Goal: Task Accomplishment & Management: Manage account settings

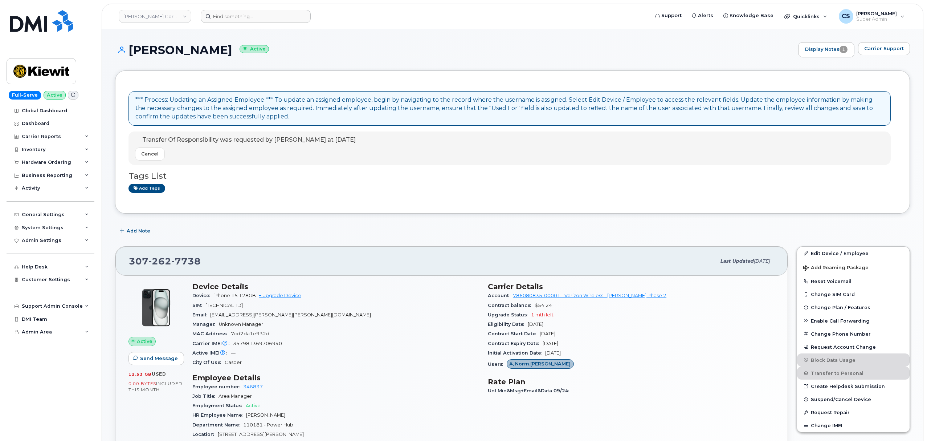
scroll to position [194, 0]
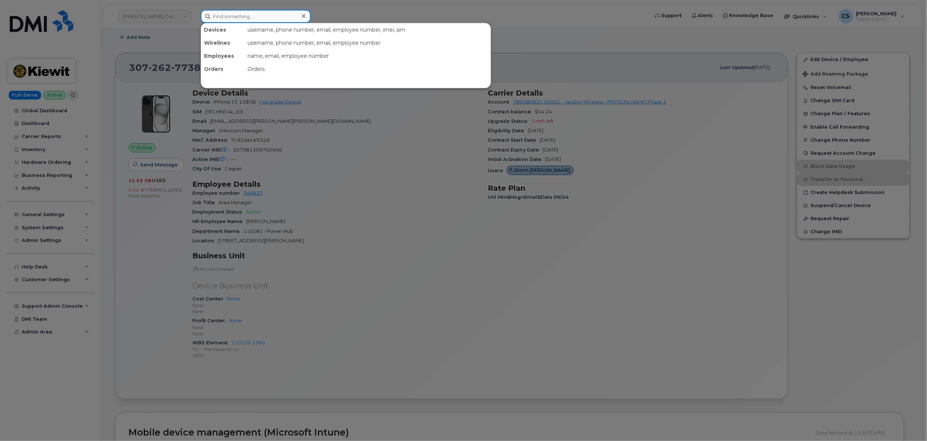
click at [252, 13] on input at bounding box center [256, 16] width 110 height 13
paste input "[PERSON_NAME]"
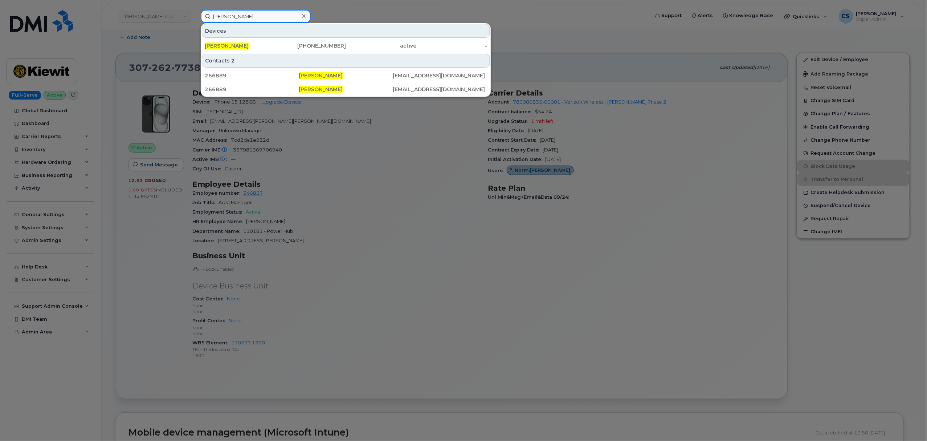
type input "[PERSON_NAME]"
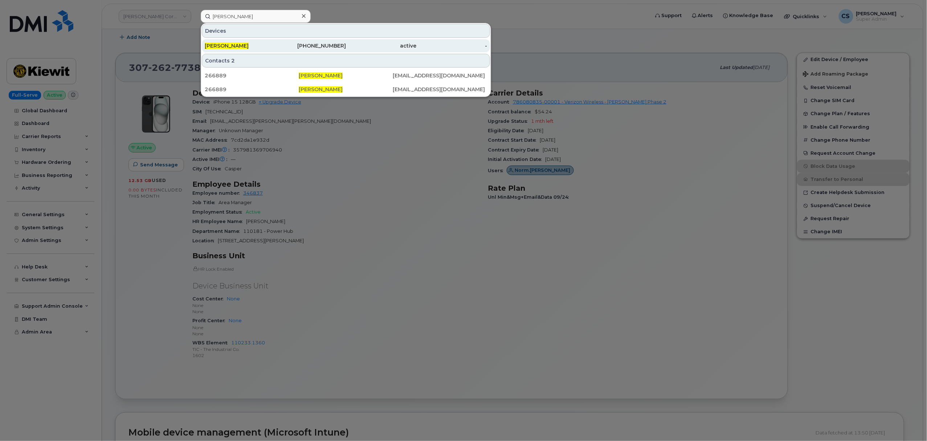
click at [320, 48] on div "985-302-9897" at bounding box center [311, 45] width 71 height 7
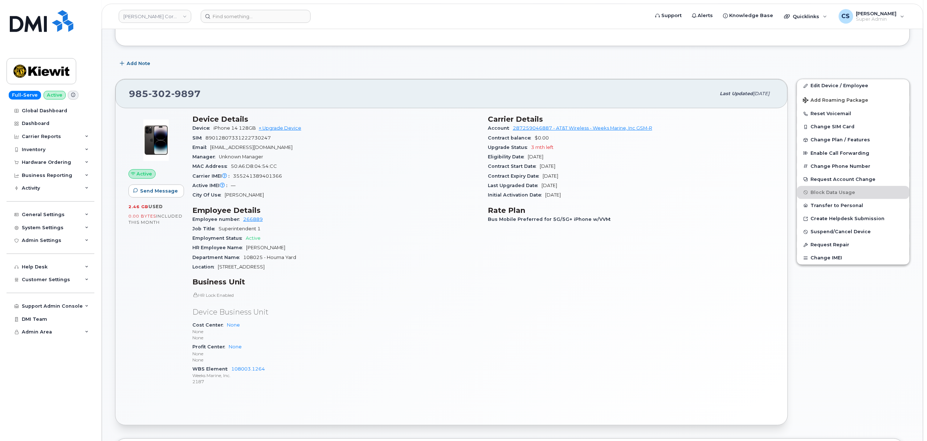
scroll to position [145, 0]
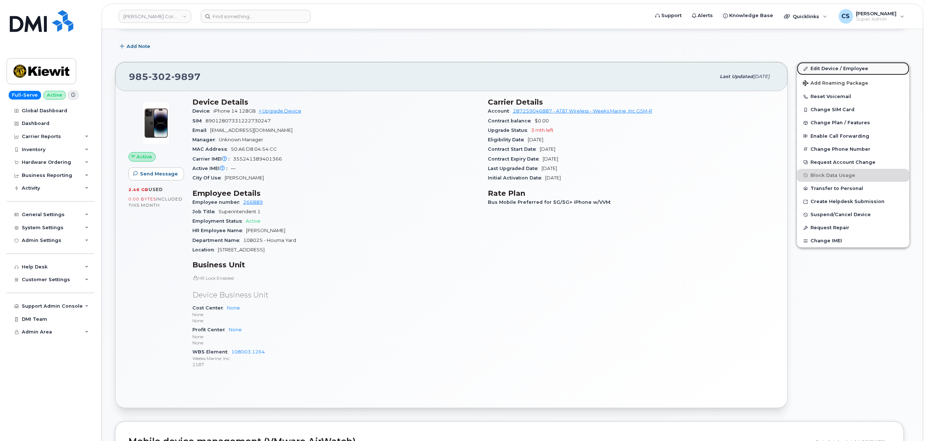
drag, startPoint x: 837, startPoint y: 70, endPoint x: 841, endPoint y: 72, distance: 5.2
click at [837, 70] on link "Edit Device / Employee" at bounding box center [853, 68] width 113 height 13
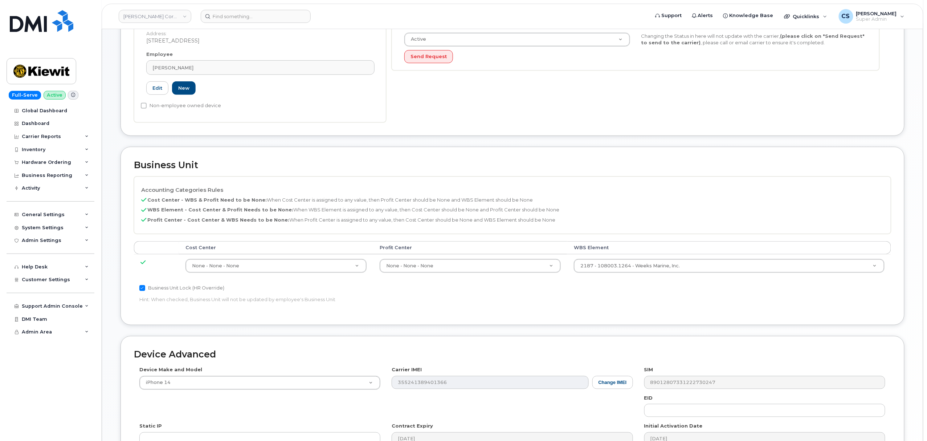
scroll to position [242, 0]
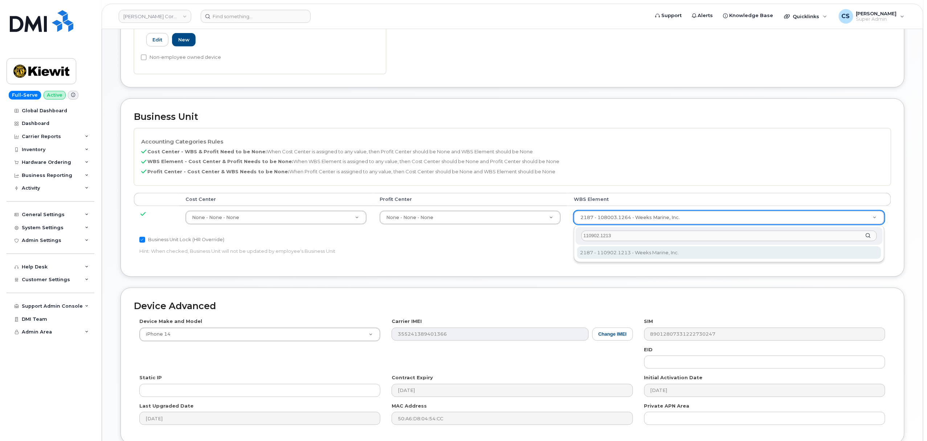
type input "110902.1213"
type input "33815957"
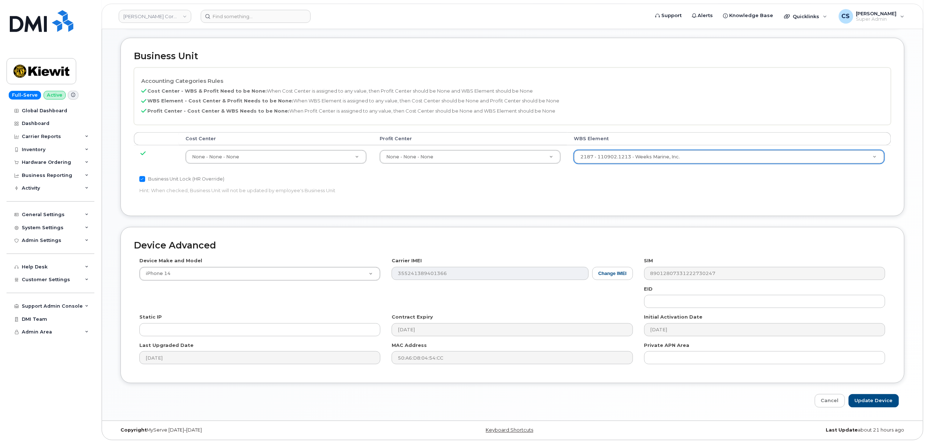
scroll to position [307, 0]
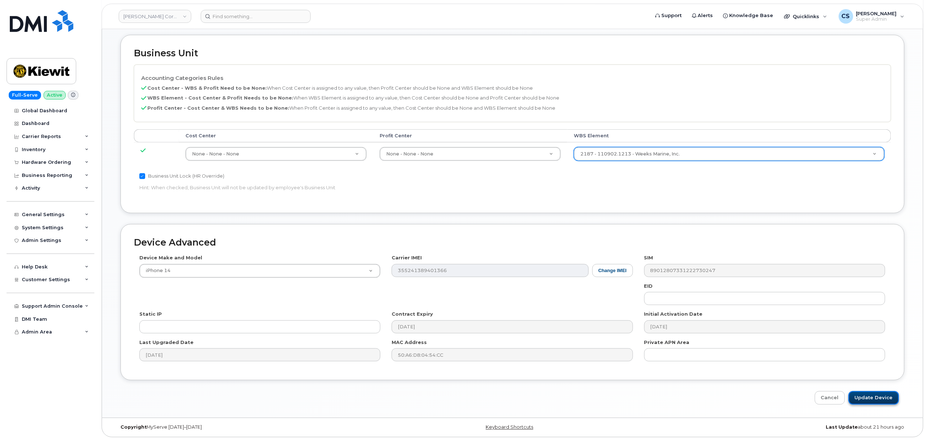
click at [875, 395] on input "Update Device" at bounding box center [874, 397] width 50 height 13
type input "Saving..."
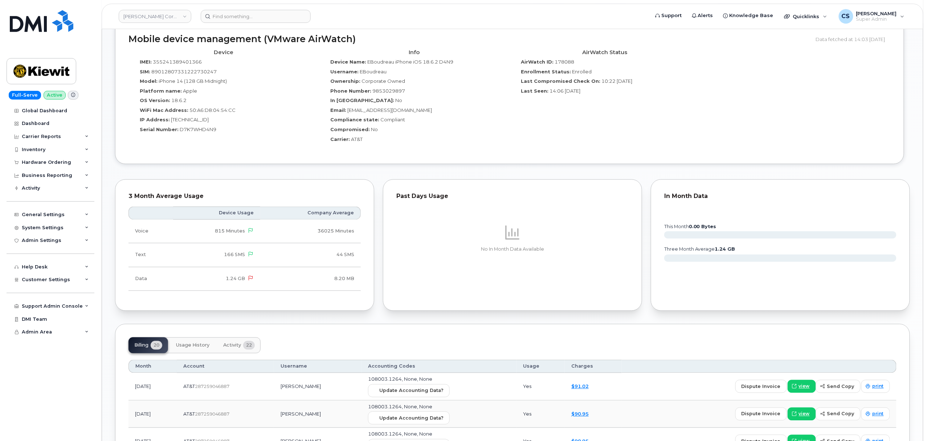
scroll to position [678, 0]
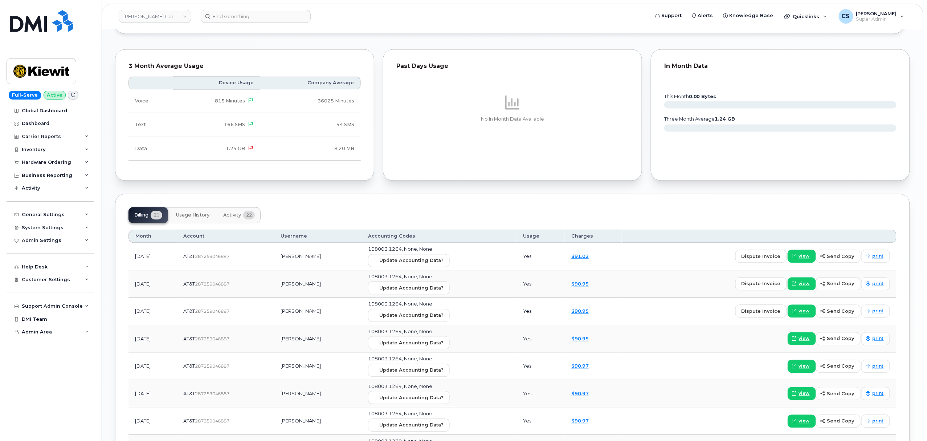
click at [229, 215] on span "Activity" at bounding box center [232, 215] width 18 height 6
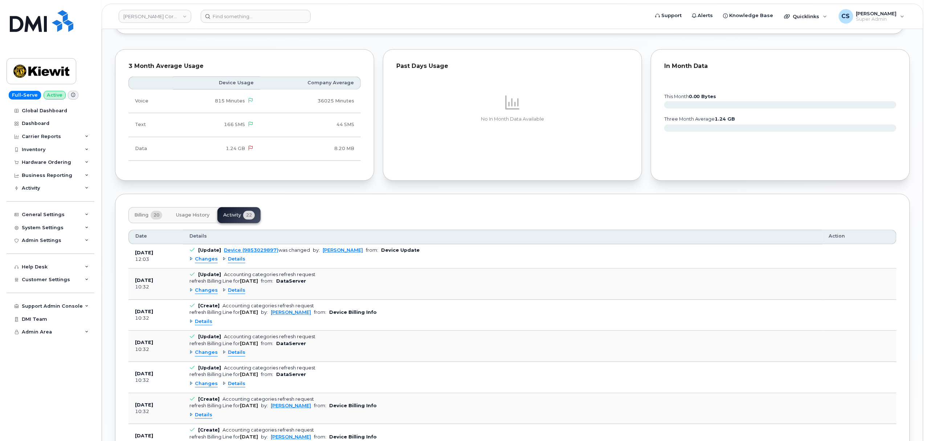
click at [203, 261] on span "Changes" at bounding box center [206, 259] width 23 height 7
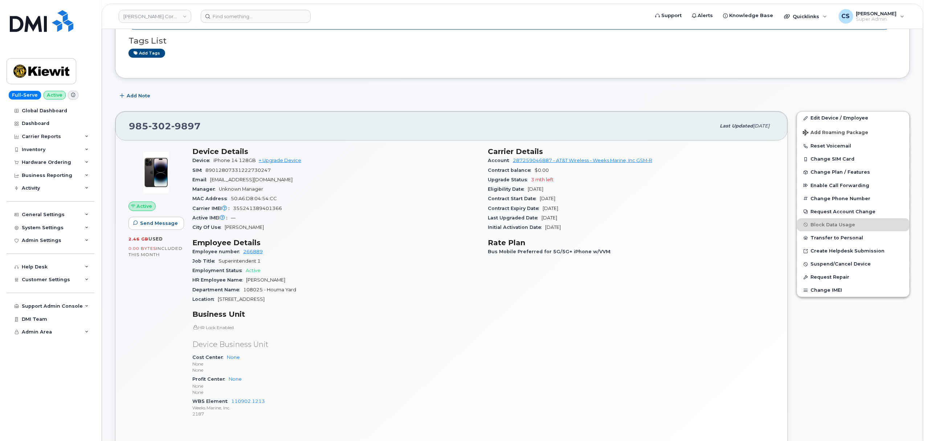
scroll to position [97, 0]
click at [61, 164] on div "Hardware Ordering" at bounding box center [46, 162] width 49 height 6
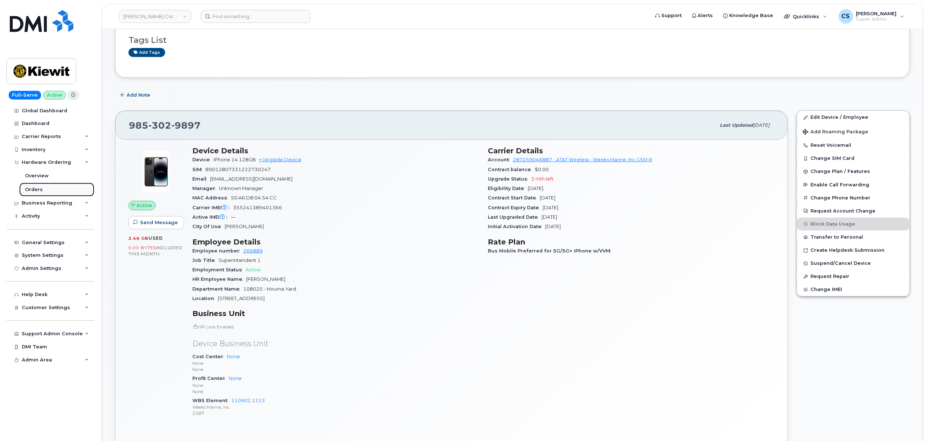
click at [42, 189] on link "Orders" at bounding box center [56, 190] width 75 height 14
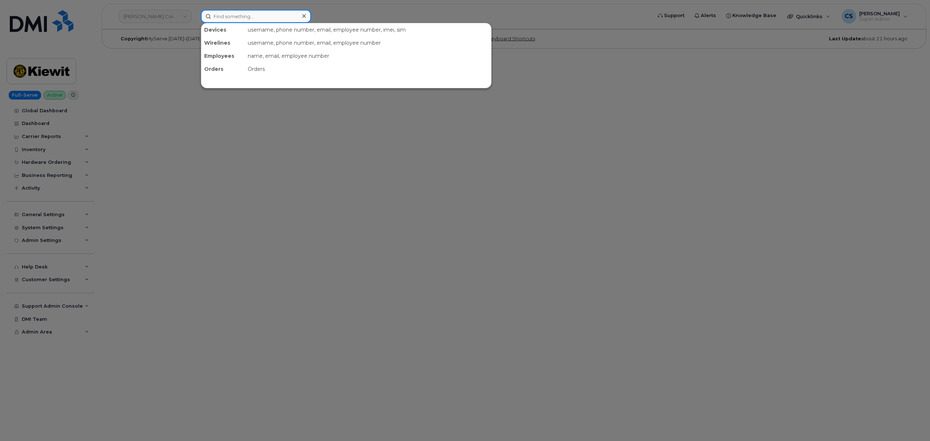
click at [243, 18] on input at bounding box center [256, 16] width 110 height 13
paste input "Edward Boudreau jr"
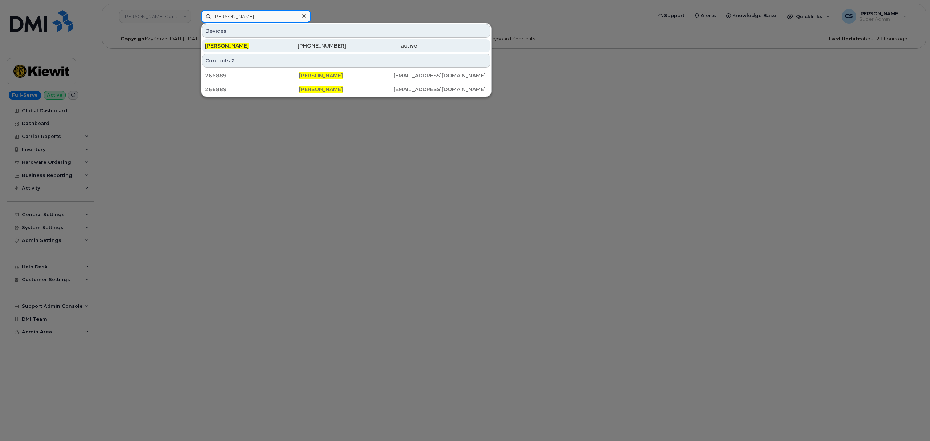
type input "Edward Boudreau jr"
click at [313, 44] on div "985-302-9897" at bounding box center [311, 45] width 71 height 7
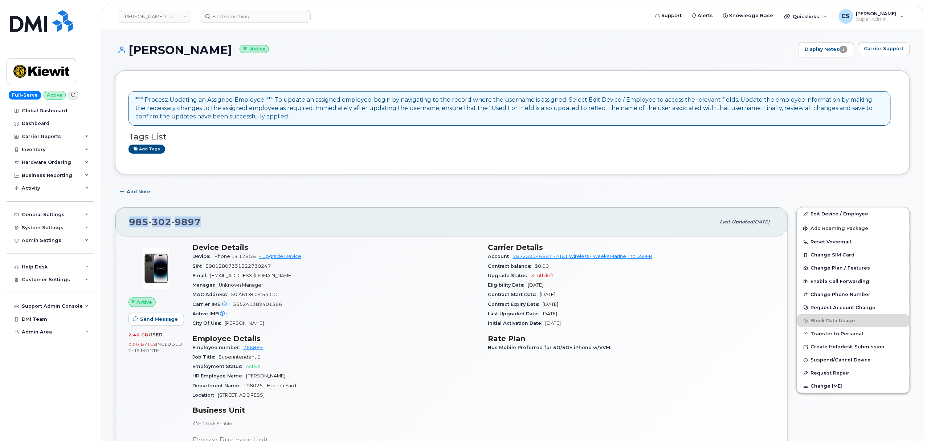
copy span "[PHONE_NUMBER]"
drag, startPoint x: 212, startPoint y: 220, endPoint x: 127, endPoint y: 220, distance: 85.7
click at [127, 220] on div "[PHONE_NUMBER] Last updated [DATE]" at bounding box center [451, 221] width 673 height 29
copy span "[PHONE_NUMBER]"
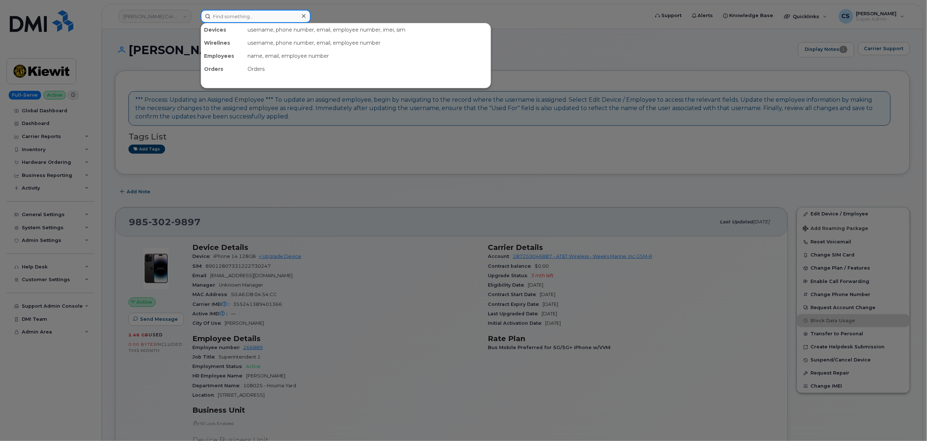
click at [234, 15] on input at bounding box center [256, 16] width 110 height 13
paste input "(303) 253-5569"
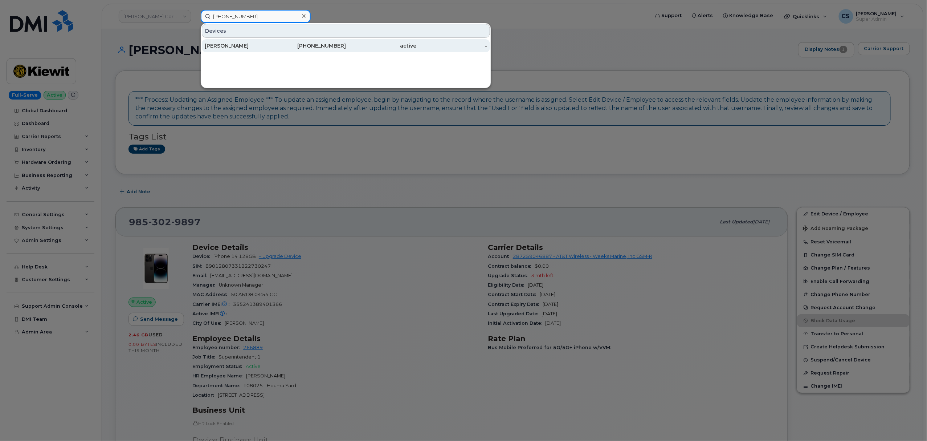
type input "(303) 253-5569"
click at [321, 45] on div "303-253-5569" at bounding box center [311, 45] width 71 height 7
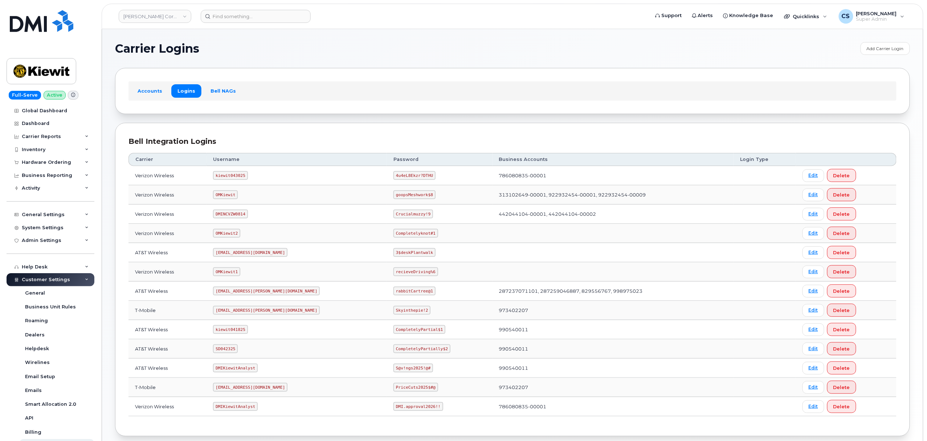
click at [247, 293] on code "[EMAIL_ADDRESS][PERSON_NAME][DOMAIN_NAME]" at bounding box center [266, 291] width 107 height 9
copy code "[EMAIL_ADDRESS][PERSON_NAME][DOMAIN_NAME]"
drag, startPoint x: 397, startPoint y: 292, endPoint x: 358, endPoint y: 289, distance: 39.4
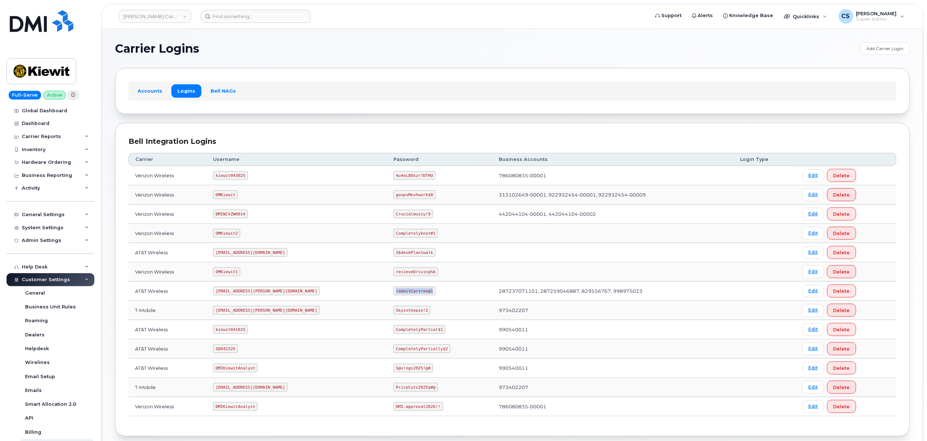
click at [387, 289] on td "rabbitCartree@1" at bounding box center [440, 290] width 106 height 19
copy code "rabbitCartree@1"
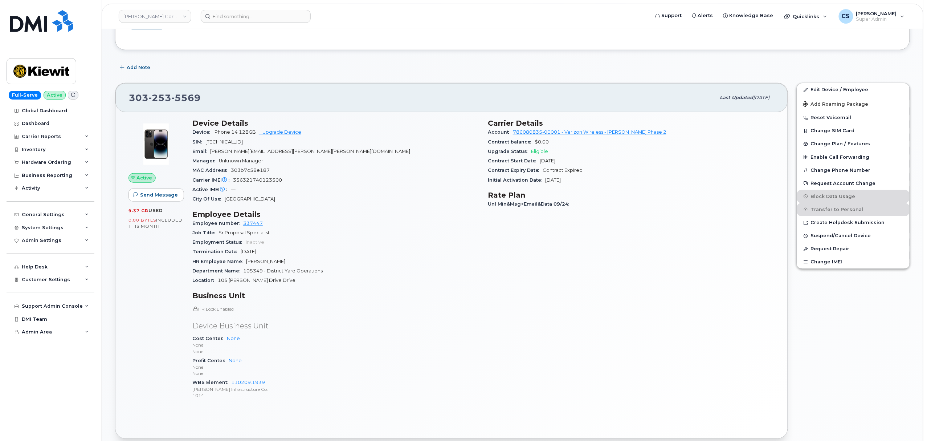
scroll to position [242, 0]
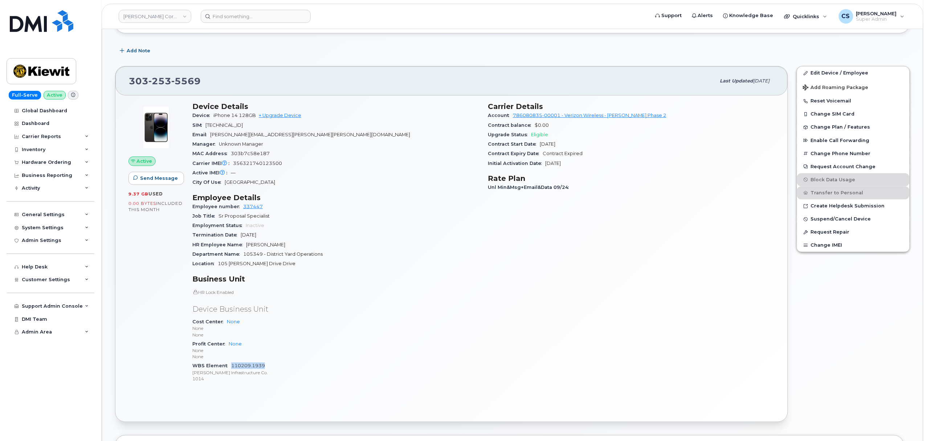
drag, startPoint x: 269, startPoint y: 367, endPoint x: 232, endPoint y: 365, distance: 37.1
click at [232, 365] on div "WBS Element 110209.1939 Kiewit Infrastructure Co. 1014" at bounding box center [335, 372] width 287 height 22
copy link "110209.1939"
click at [248, 366] on link "110209.1939" at bounding box center [248, 365] width 34 height 5
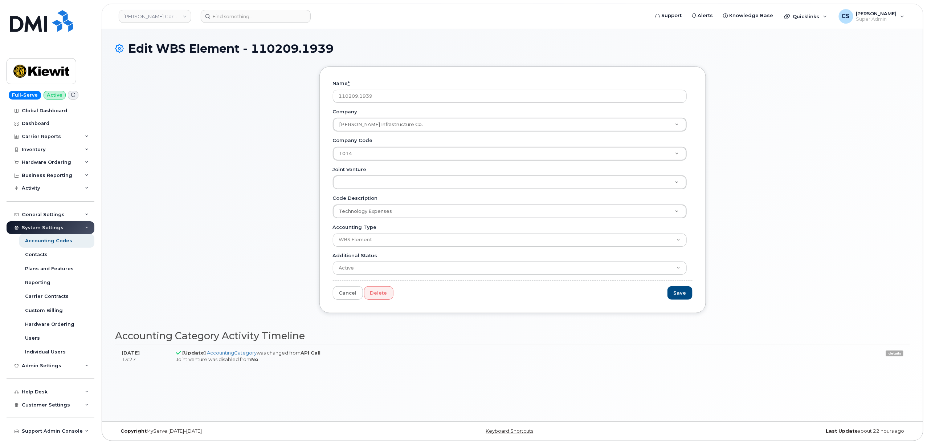
scroll to position [4, 0]
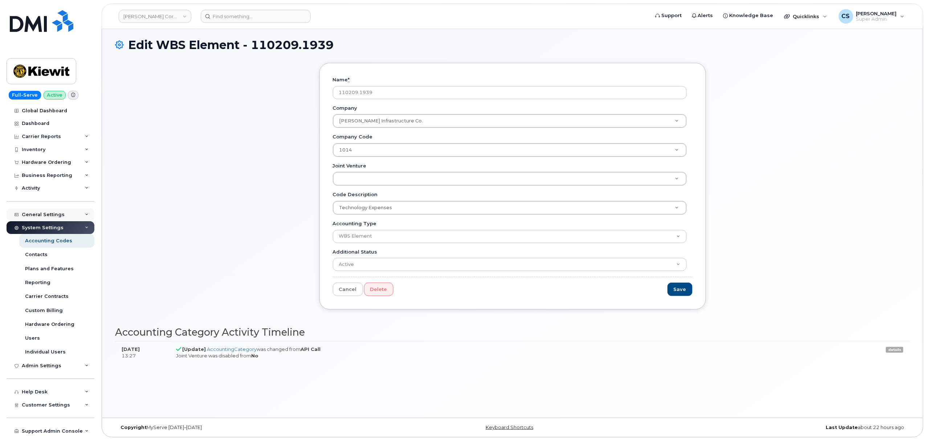
click at [85, 214] on div "General Settings" at bounding box center [51, 214] width 88 height 13
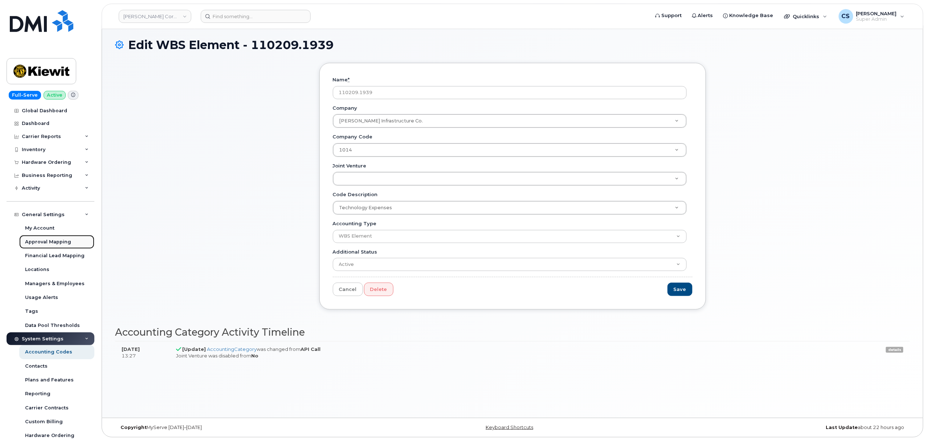
click at [57, 241] on div "Approval Mapping" at bounding box center [48, 242] width 46 height 7
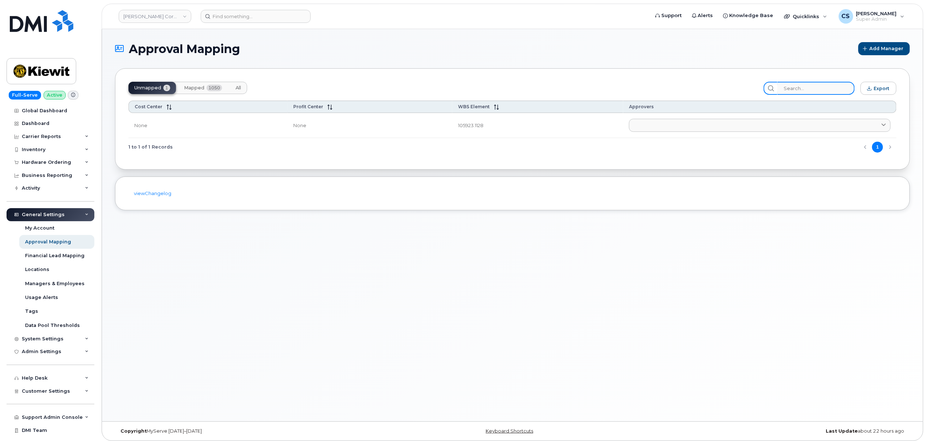
click at [807, 90] on input "search" at bounding box center [816, 88] width 77 height 13
paste input "110209.1939"
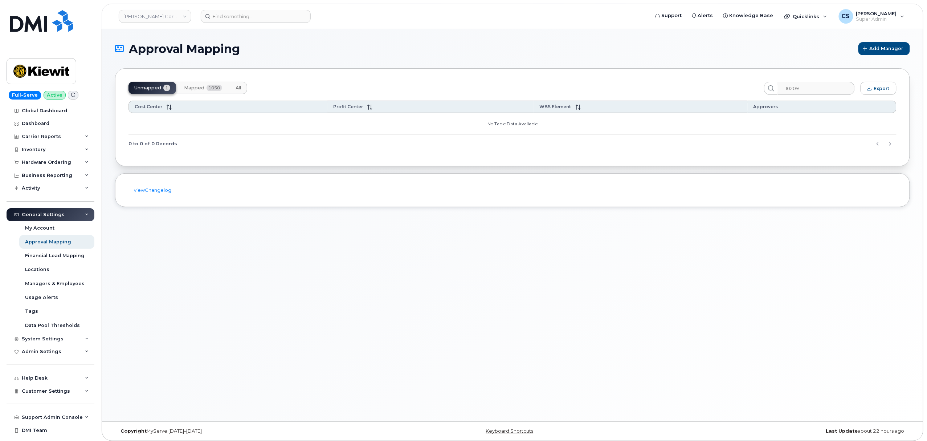
click at [191, 89] on span "Mapped" at bounding box center [194, 88] width 20 height 6
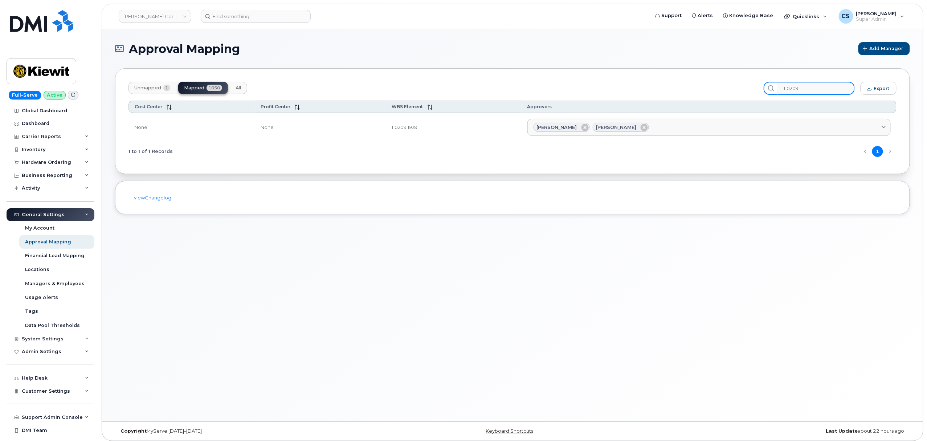
click at [808, 88] on input "110209" at bounding box center [816, 88] width 77 height 13
paste input ".1939"
type input "110209.1939"
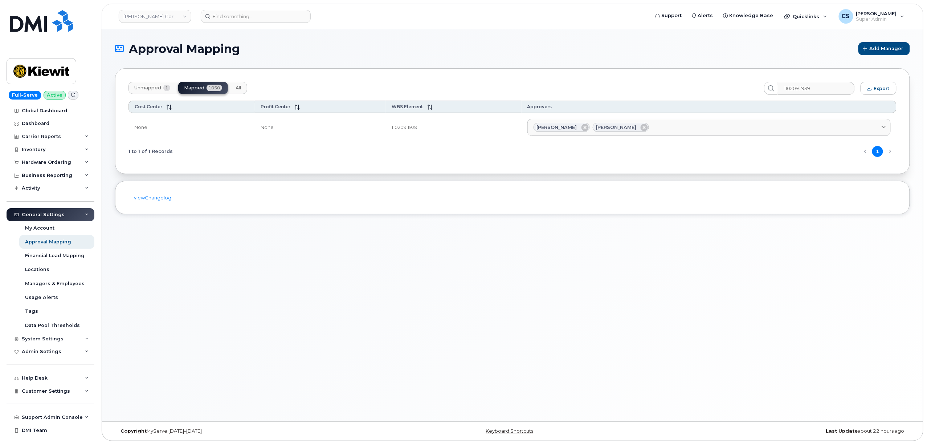
drag, startPoint x: 658, startPoint y: 127, endPoint x: 532, endPoint y: 126, distance: 126.7
click at [532, 126] on td "Jennifer Krussel Sharon Henry Aaron Seward AARON.SEWARD@KSTCJV.COM Abrianna Gar…" at bounding box center [709, 127] width 375 height 29
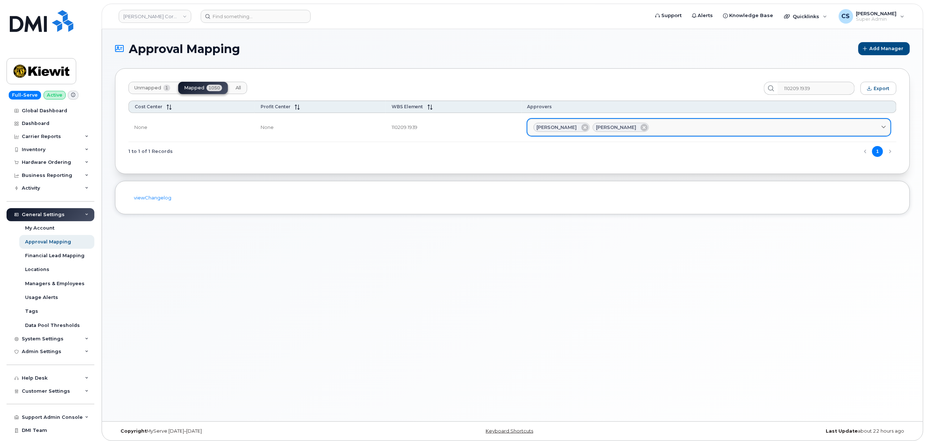
click at [559, 127] on span "Jennifer Krussel" at bounding box center [557, 127] width 40 height 7
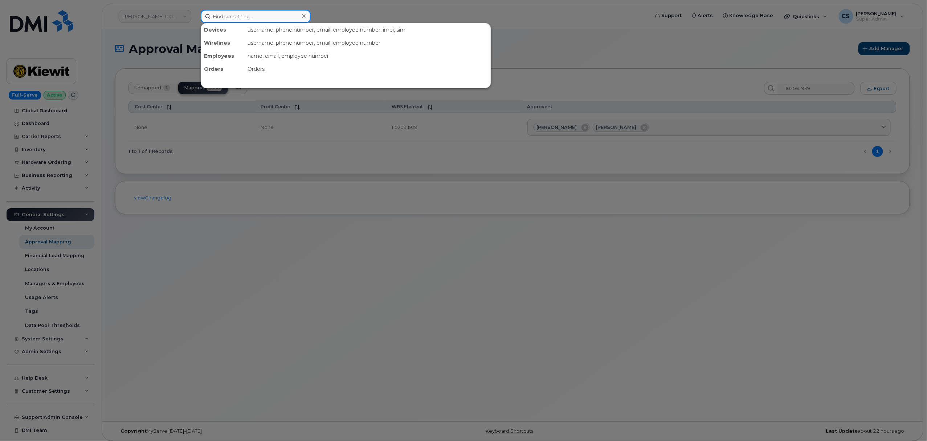
click at [267, 18] on input at bounding box center [256, 16] width 110 height 13
paste input "(303) 253-5569"
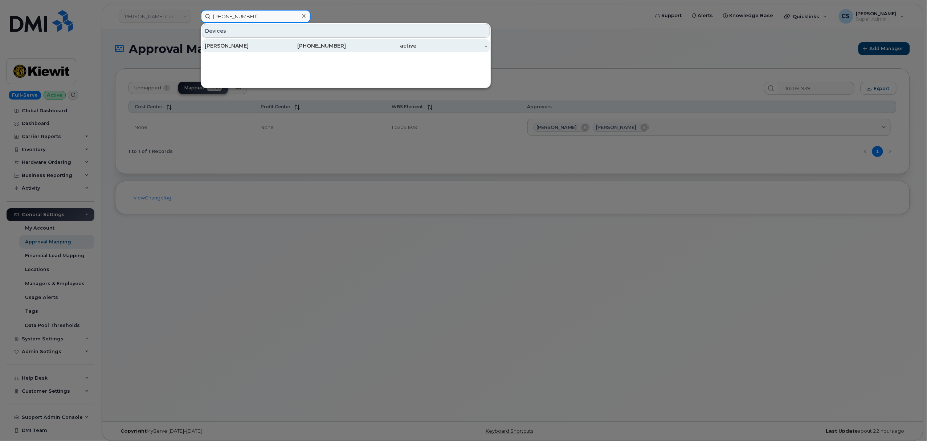
type input "(303) 253-5569"
click at [330, 47] on div "303-253-5569" at bounding box center [311, 45] width 71 height 7
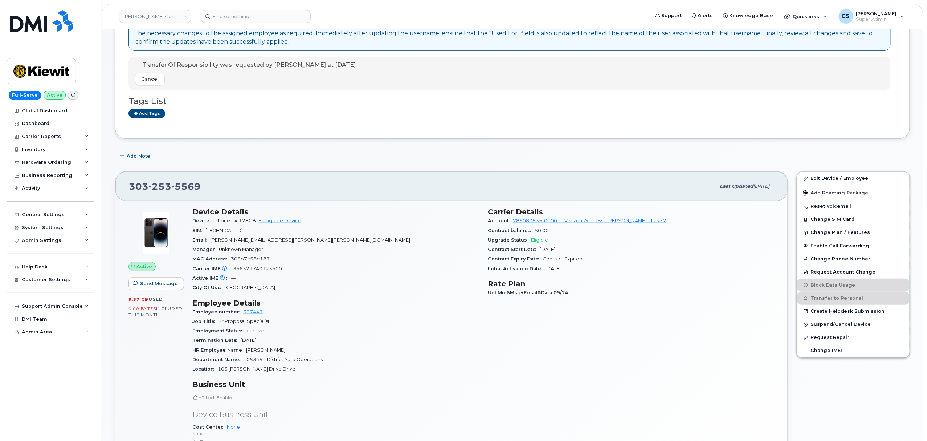
scroll to position [145, 0]
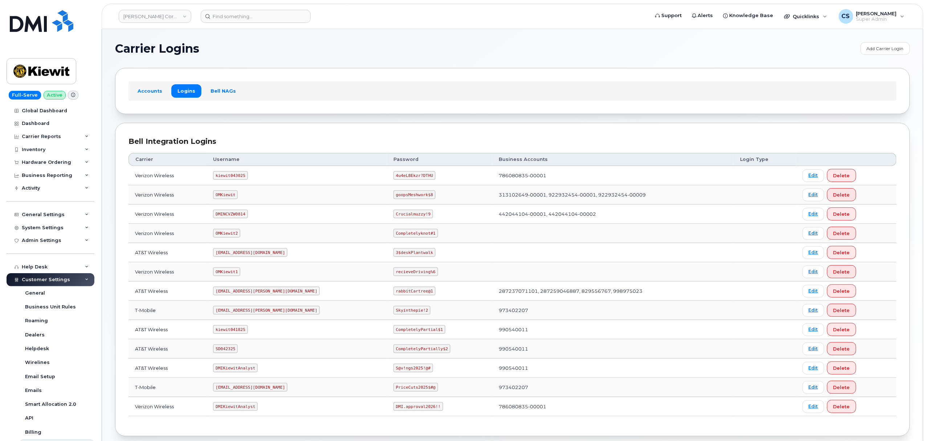
click at [234, 175] on code "kiewit043025" at bounding box center [230, 175] width 34 height 9
copy code "kiewit043025"
drag, startPoint x: 397, startPoint y: 176, endPoint x: 352, endPoint y: 178, distance: 45.8
click at [352, 178] on tr "Verizon Wireless kiewit043025 4u4eL8Ekzr?DTHU 786080835-00001 Edit Delete" at bounding box center [513, 175] width 768 height 19
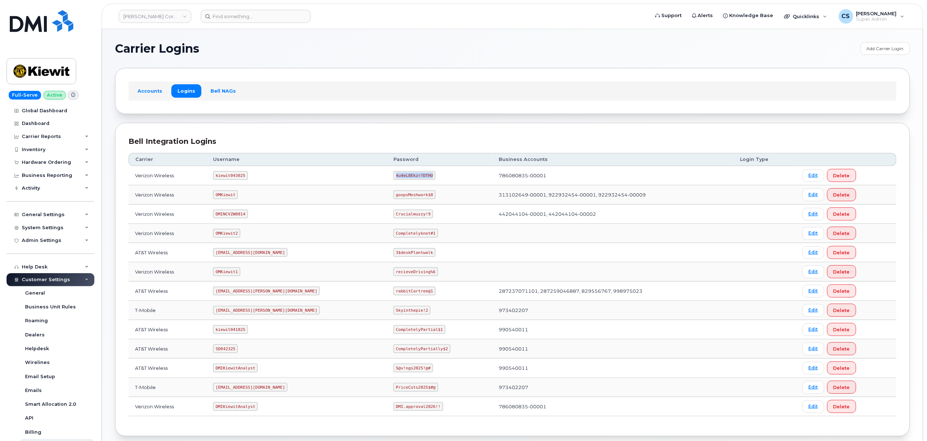
copy tr "4u4eL8Ekzr?DTHU"
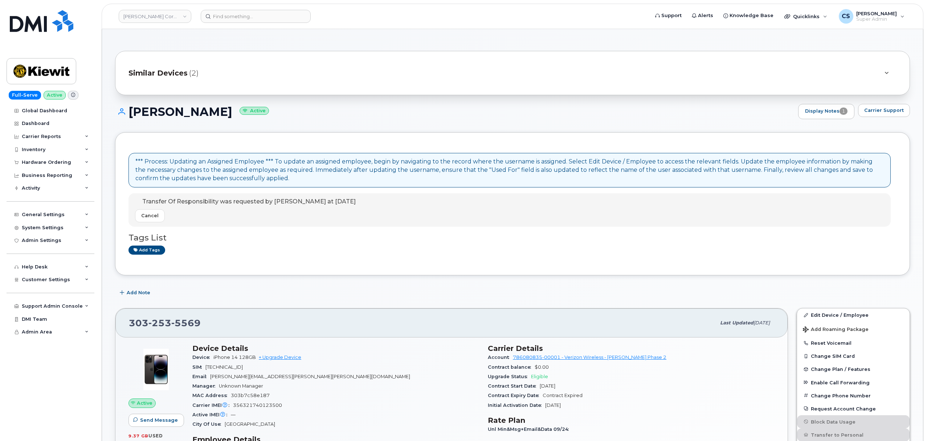
scroll to position [242, 0]
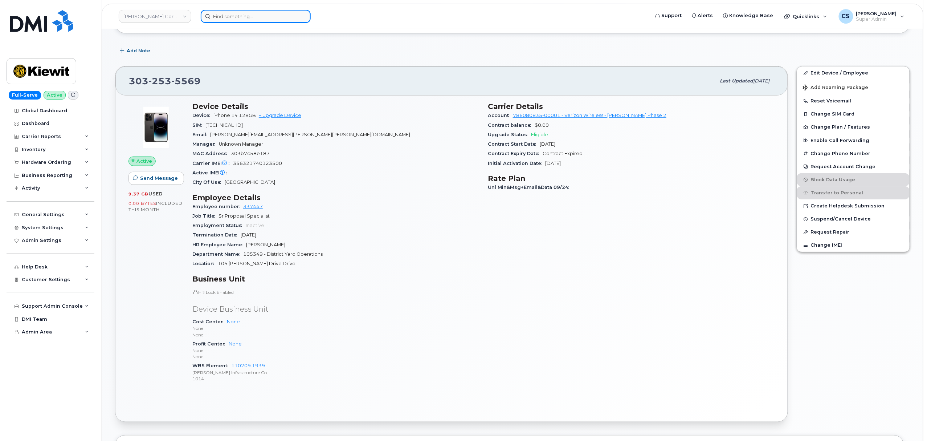
click at [271, 16] on input at bounding box center [256, 16] width 110 height 13
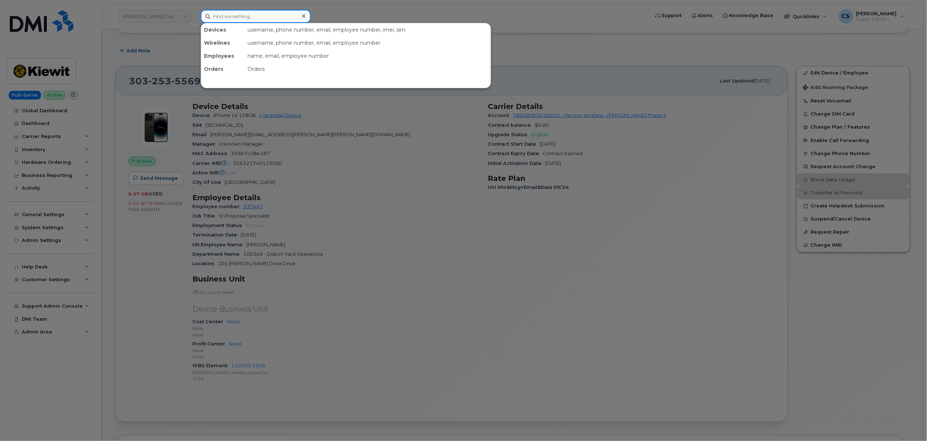
paste input "303321"
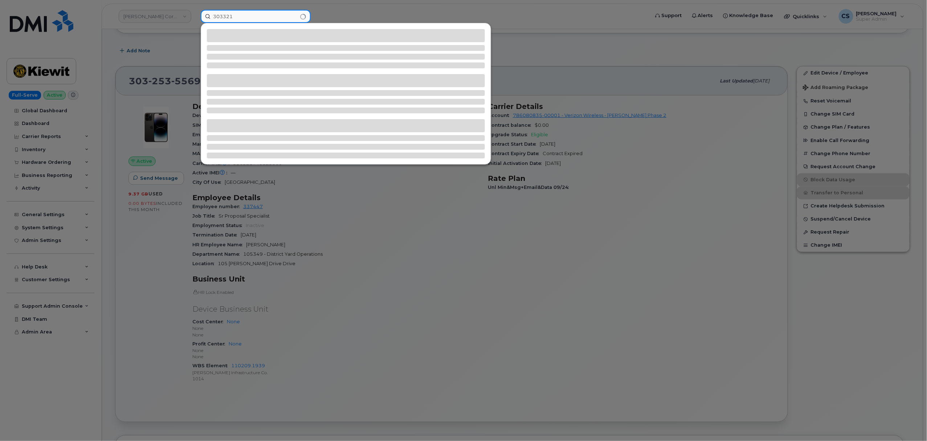
type input "303321"
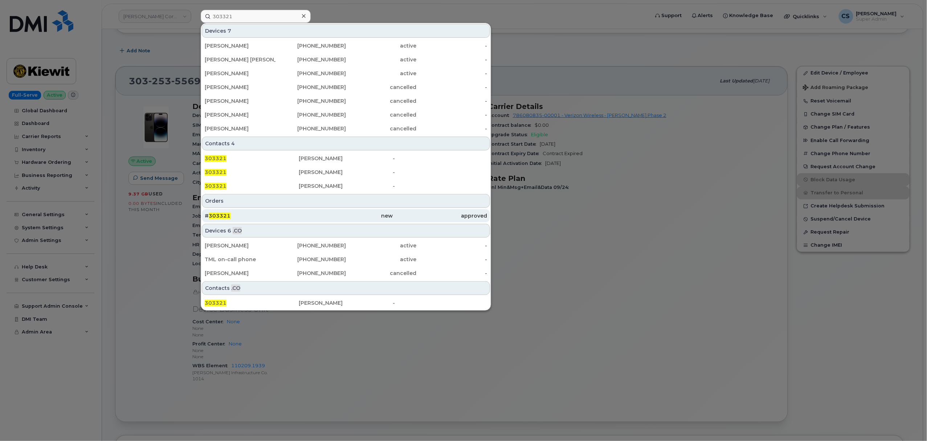
click at [223, 217] on span "303321" at bounding box center [220, 215] width 22 height 7
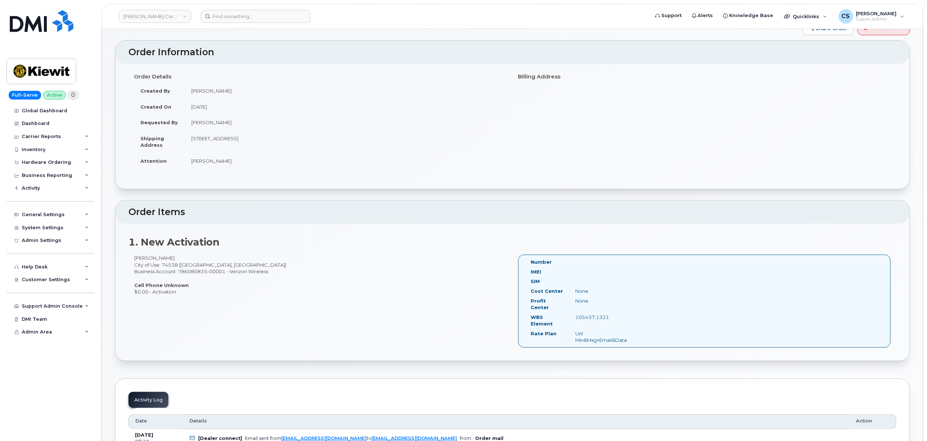
scroll to position [48, 0]
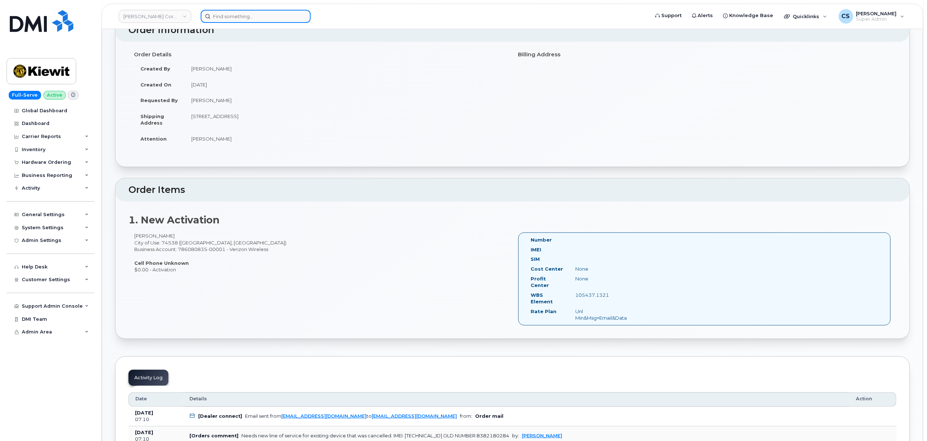
click at [273, 19] on input at bounding box center [256, 16] width 110 height 13
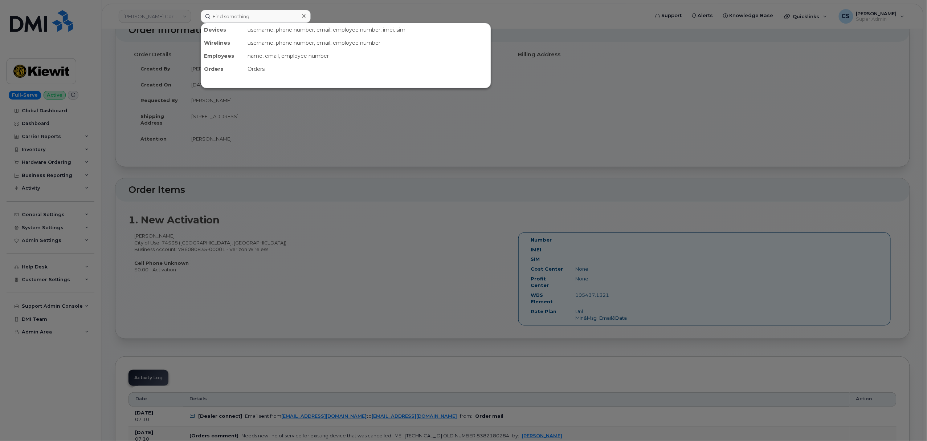
click at [536, 115] on div at bounding box center [463, 220] width 927 height 441
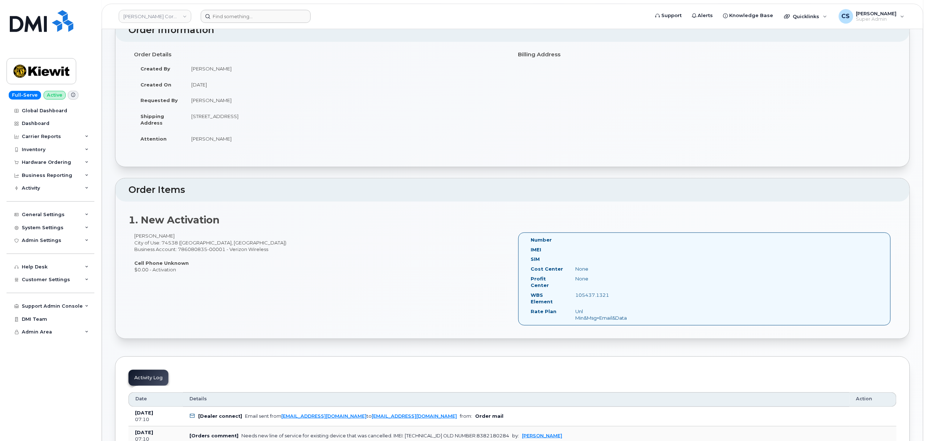
scroll to position [0, 0]
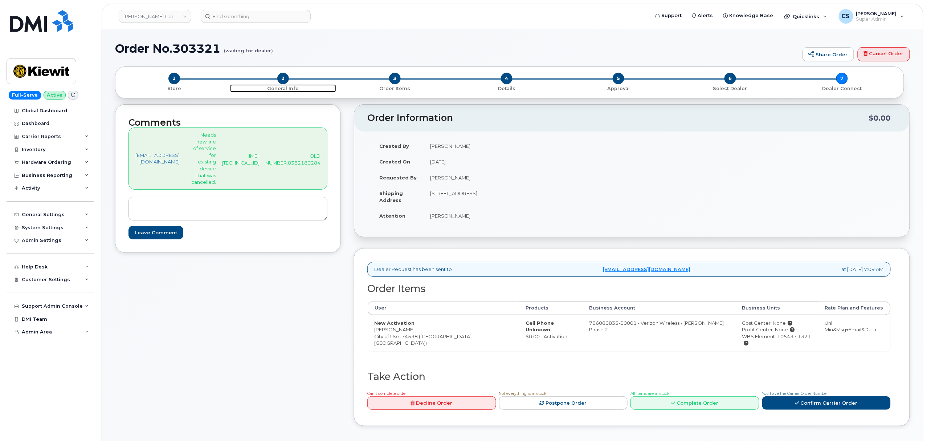
click at [283, 81] on span "2" at bounding box center [283, 79] width 12 height 12
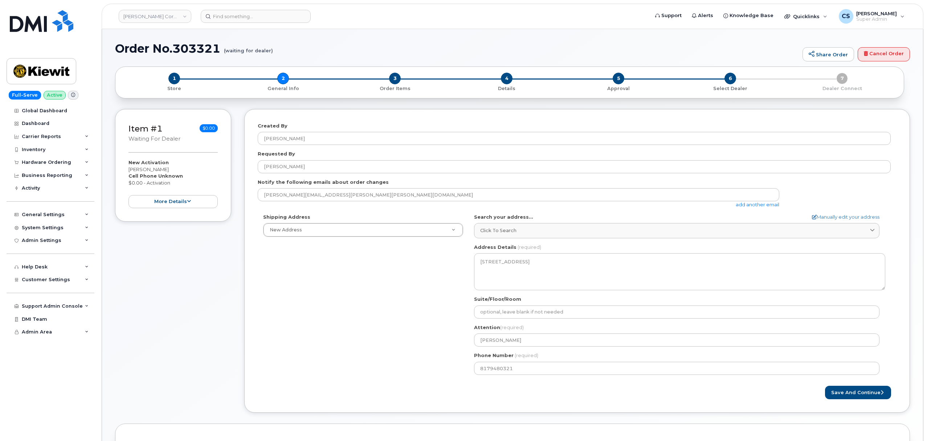
select select
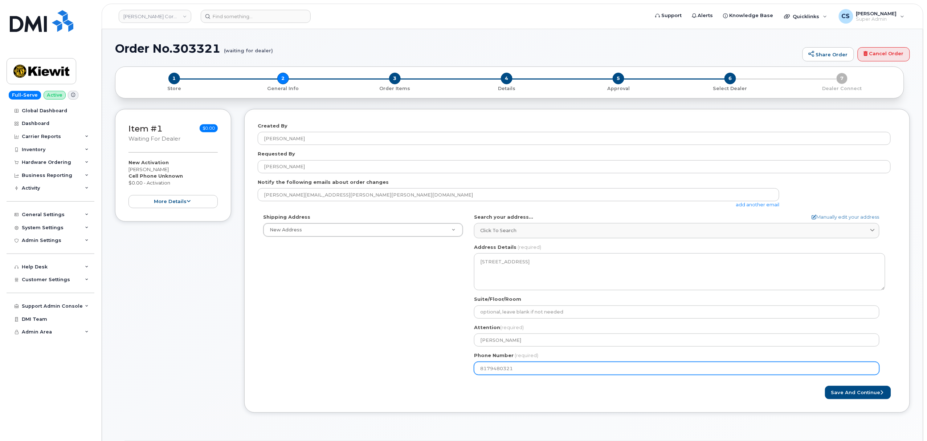
click at [496, 370] on input "8179480321" at bounding box center [677, 368] width 406 height 13
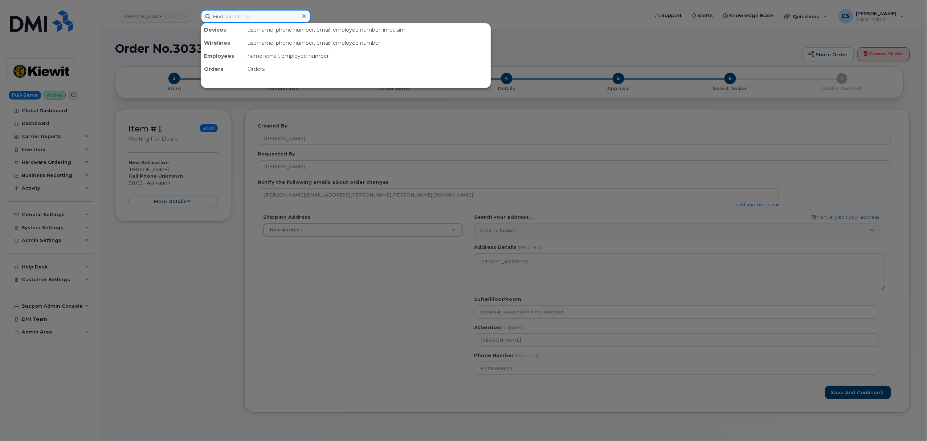
click at [238, 17] on input at bounding box center [256, 16] width 110 height 13
paste input "303205"
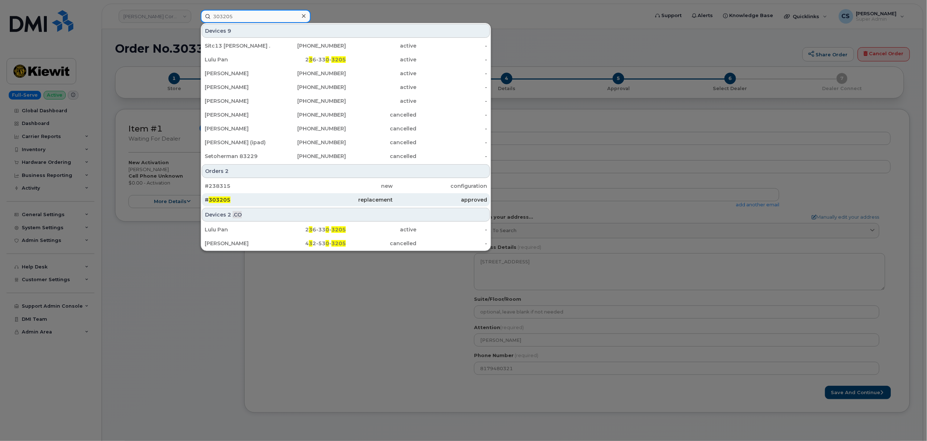
type input "303205"
click at [215, 198] on span "303205" at bounding box center [220, 199] width 22 height 7
